Goal: Information Seeking & Learning: Understand process/instructions

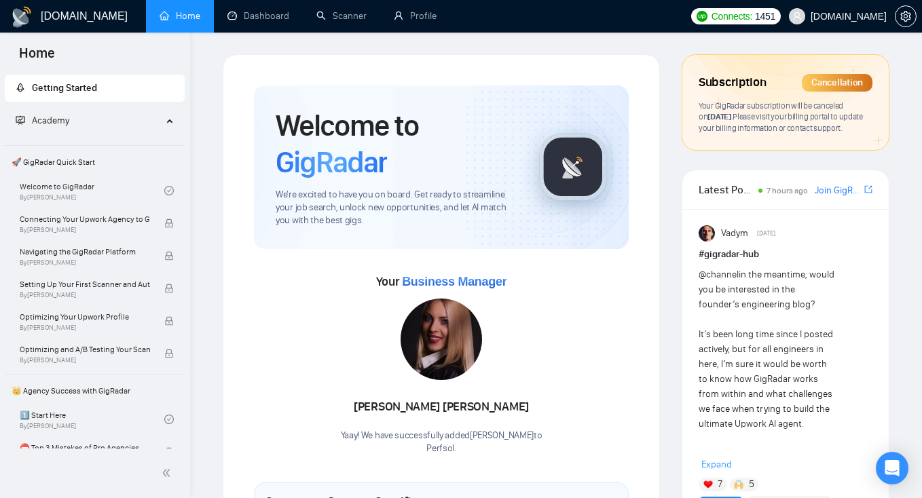
click at [859, 8] on span "[DOMAIN_NAME]" at bounding box center [838, 16] width 114 height 43
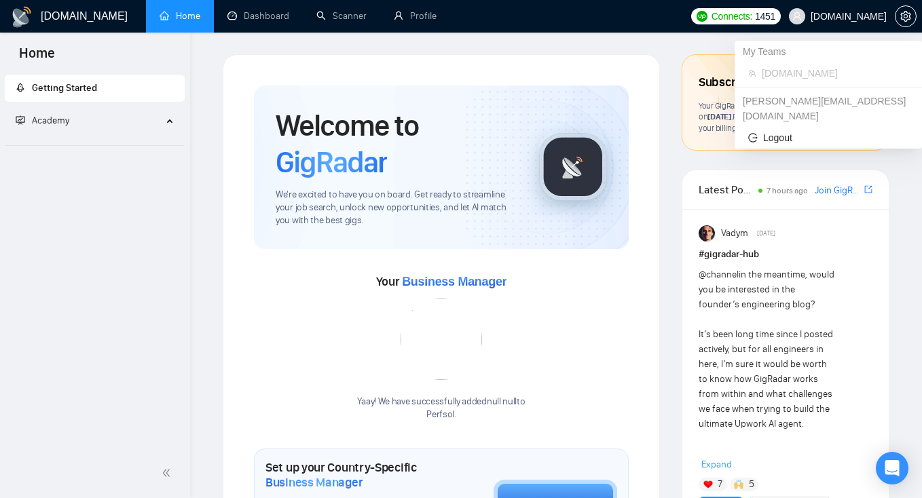
click at [893, 21] on span "[DOMAIN_NAME]" at bounding box center [838, 16] width 114 height 43
